Goal: Go to known website: Access a specific website the user already knows

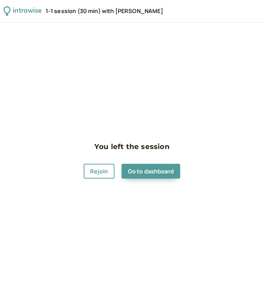
click at [22, 9] on div "introwise" at bounding box center [27, 11] width 29 height 11
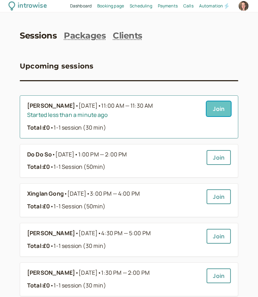
click at [214, 109] on link "Join" at bounding box center [219, 108] width 24 height 15
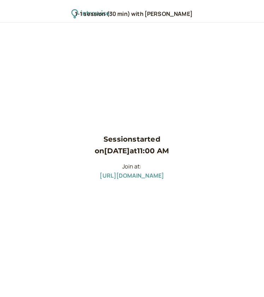
click at [142, 175] on link "https://meet.google.com/mem-fguk-kbc" at bounding box center [132, 176] width 64 height 8
